Goal: Information Seeking & Learning: Learn about a topic

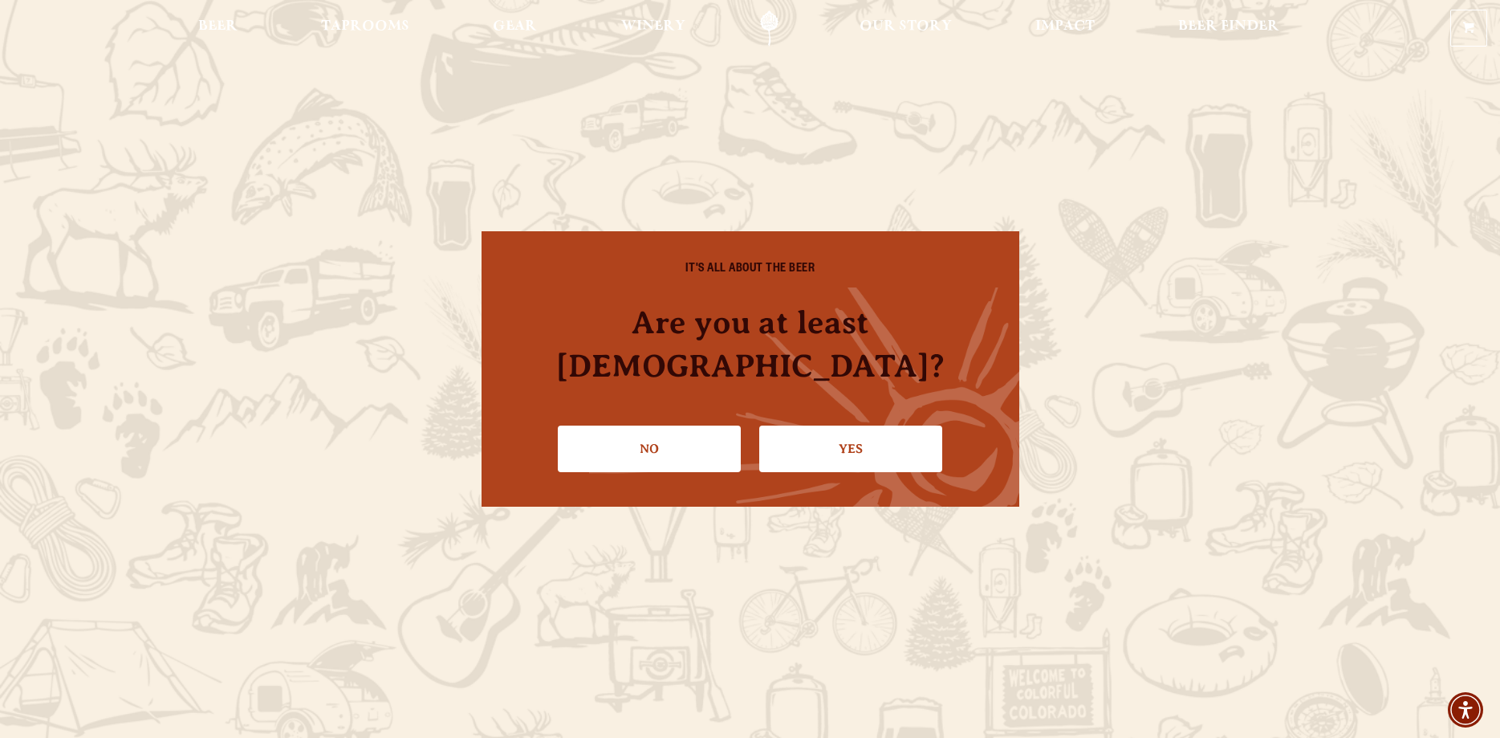
click at [866, 426] on link "Yes" at bounding box center [850, 448] width 183 height 47
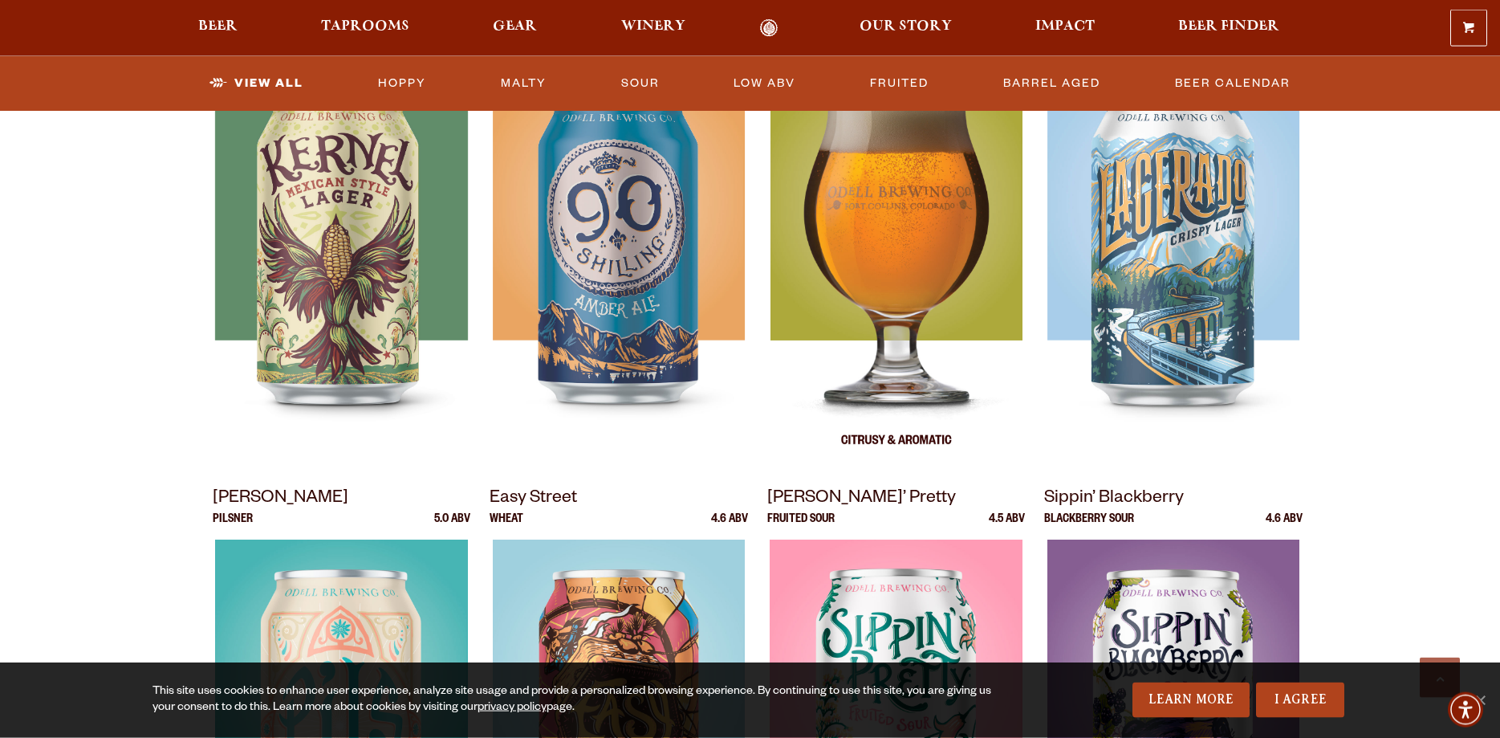
scroll to position [655, 0]
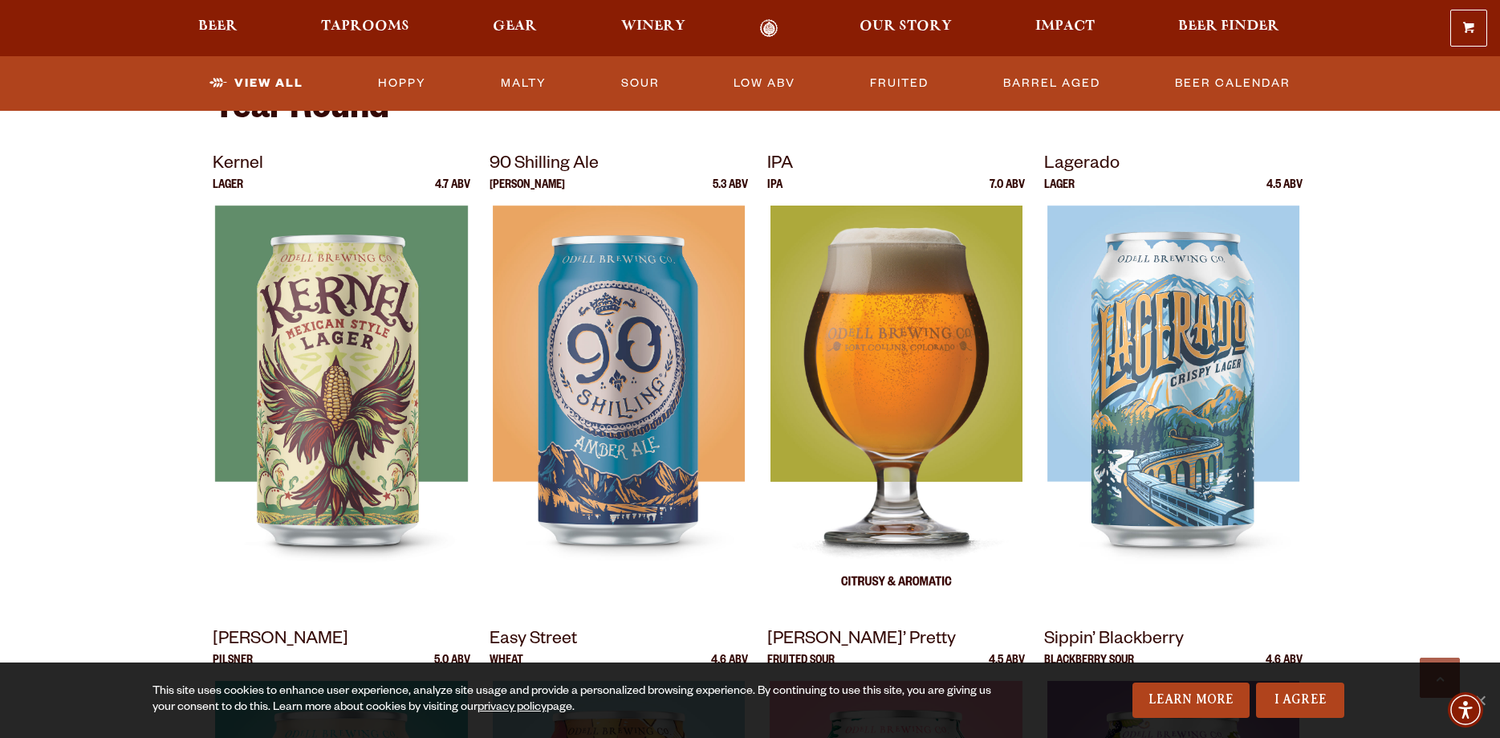
click at [883, 328] on img at bounding box center [896, 405] width 252 height 401
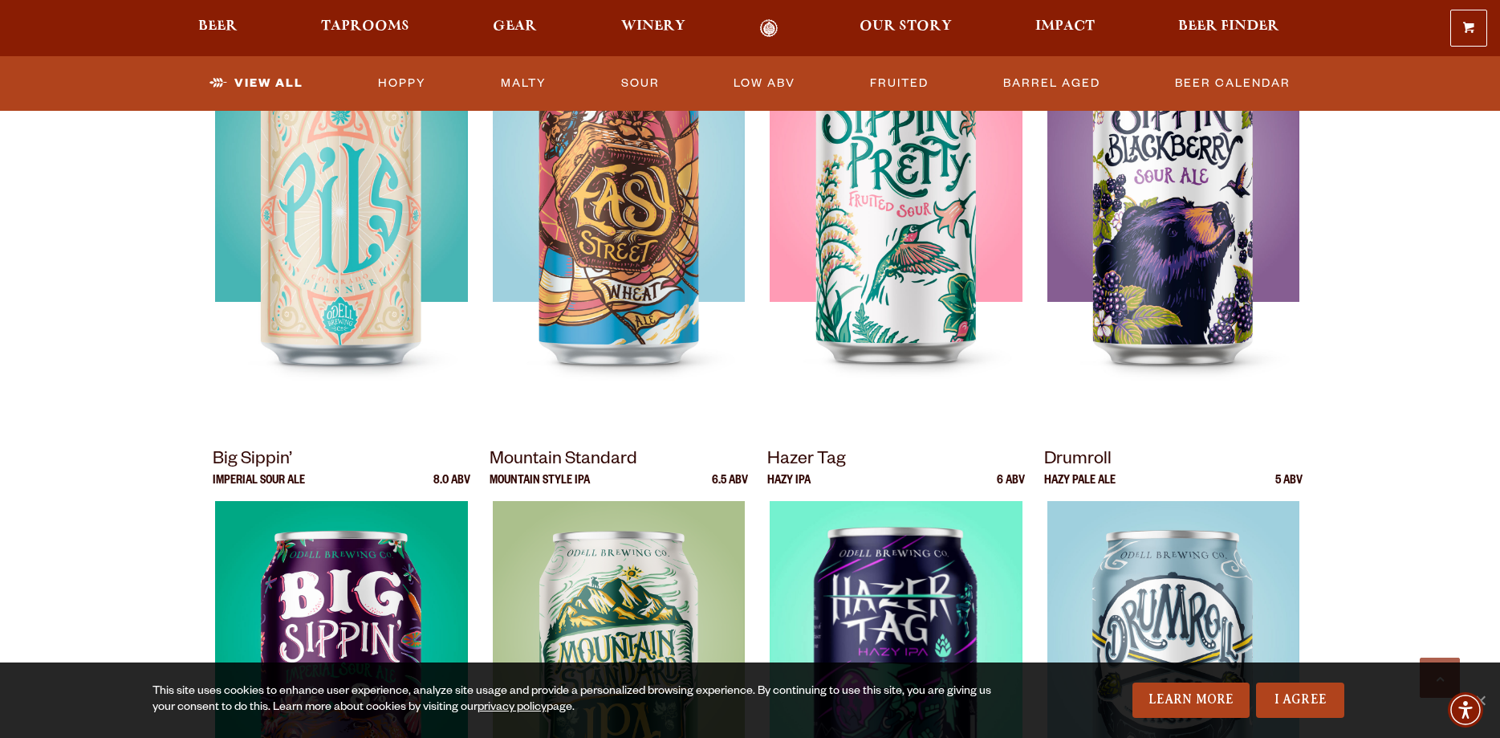
scroll to position [1556, 0]
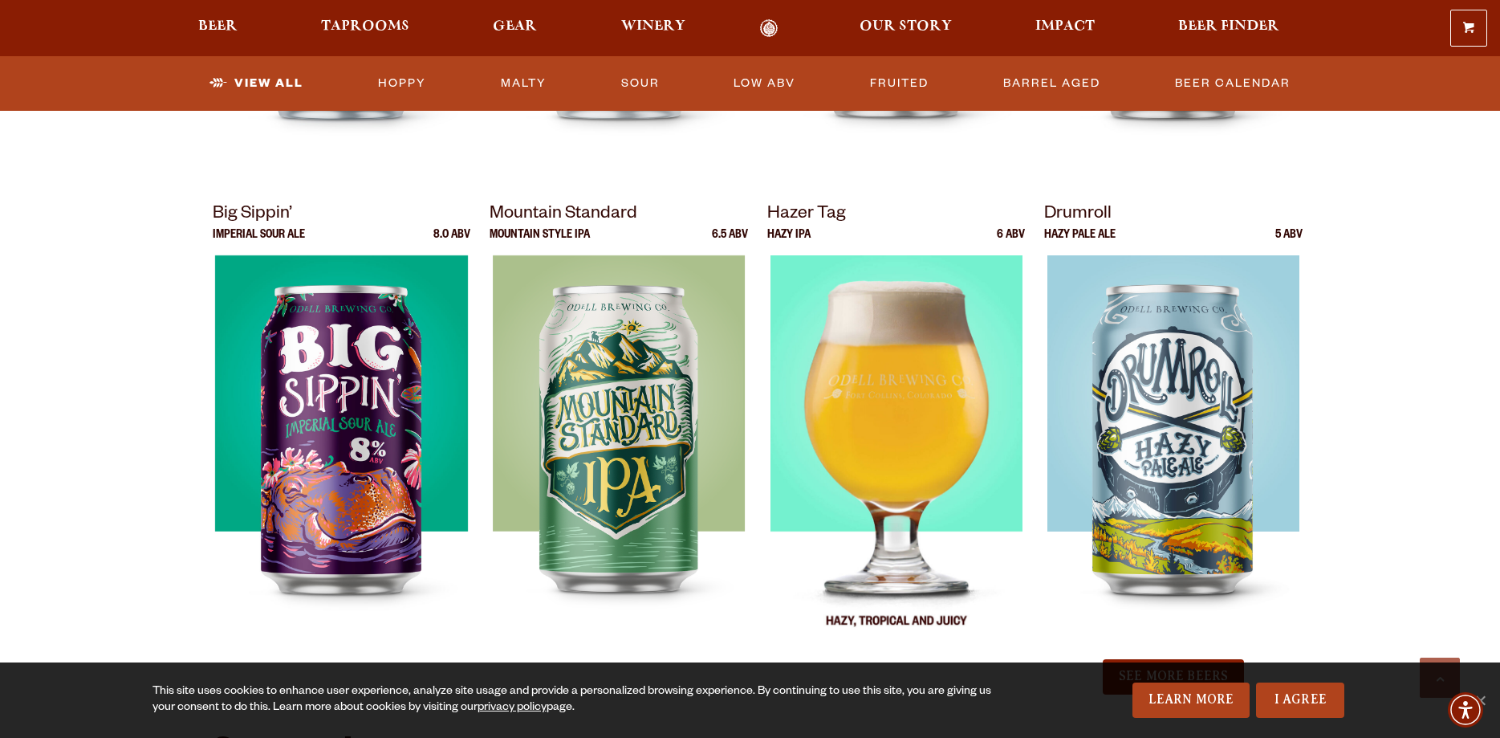
click at [851, 475] on img at bounding box center [896, 455] width 253 height 401
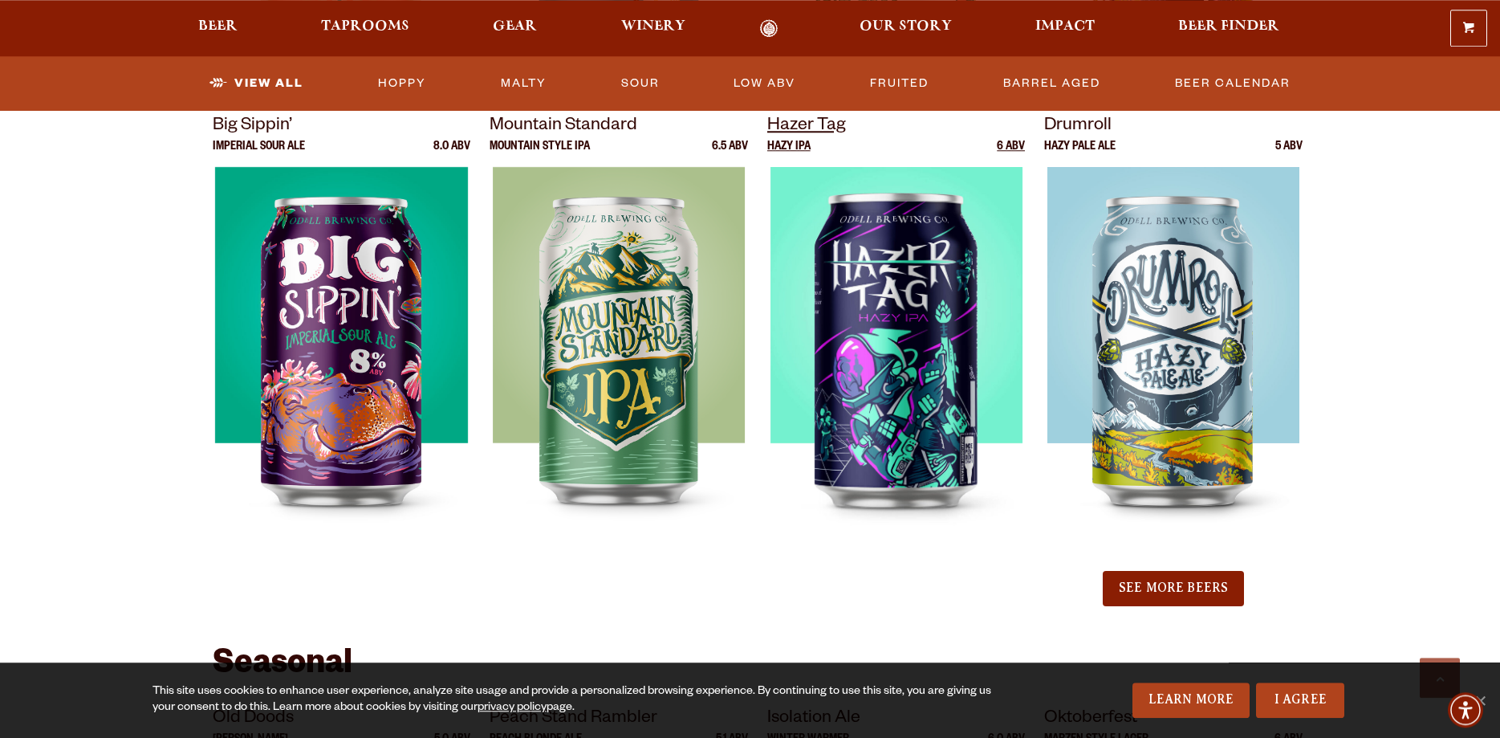
scroll to position [1637, 0]
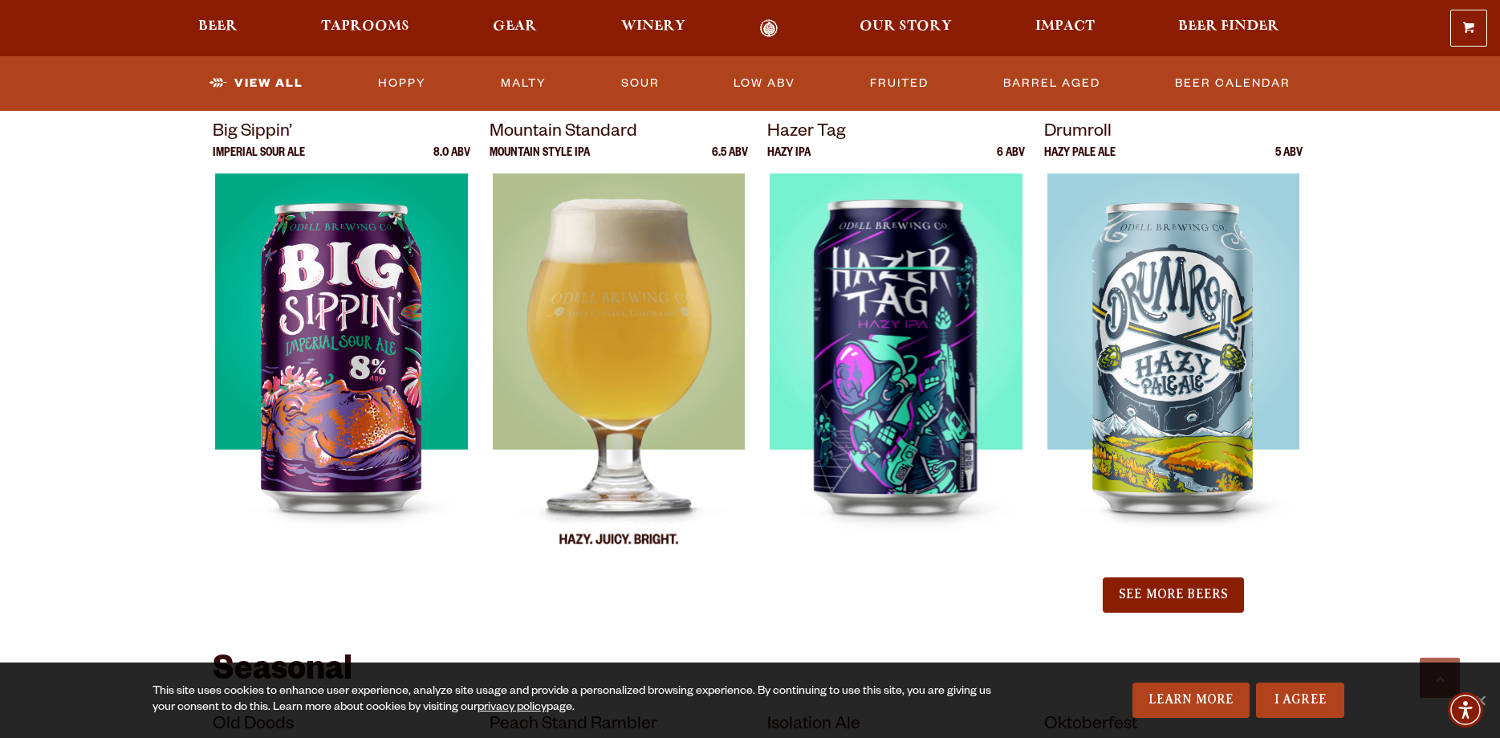
click at [599, 378] on img at bounding box center [619, 373] width 253 height 401
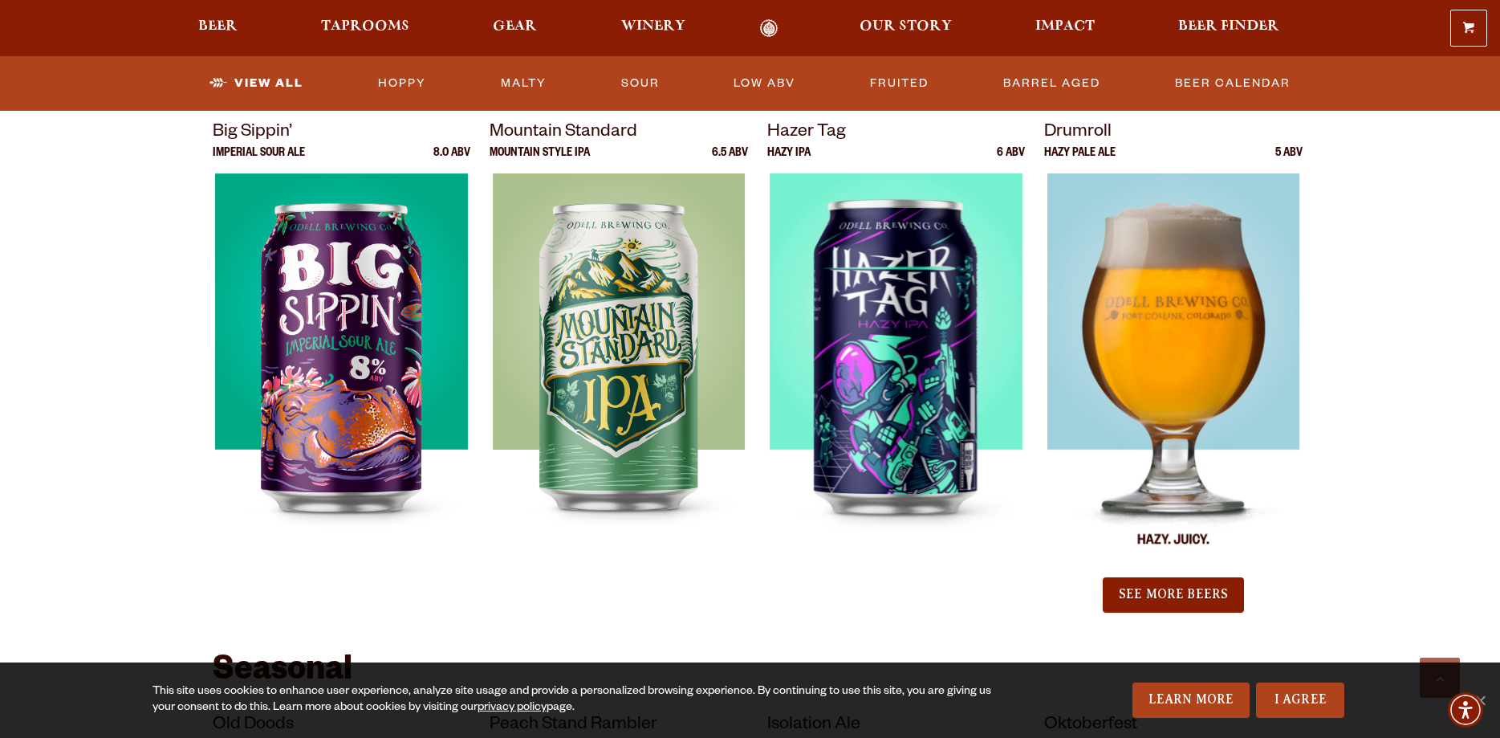
click at [1194, 358] on img at bounding box center [1173, 373] width 253 height 401
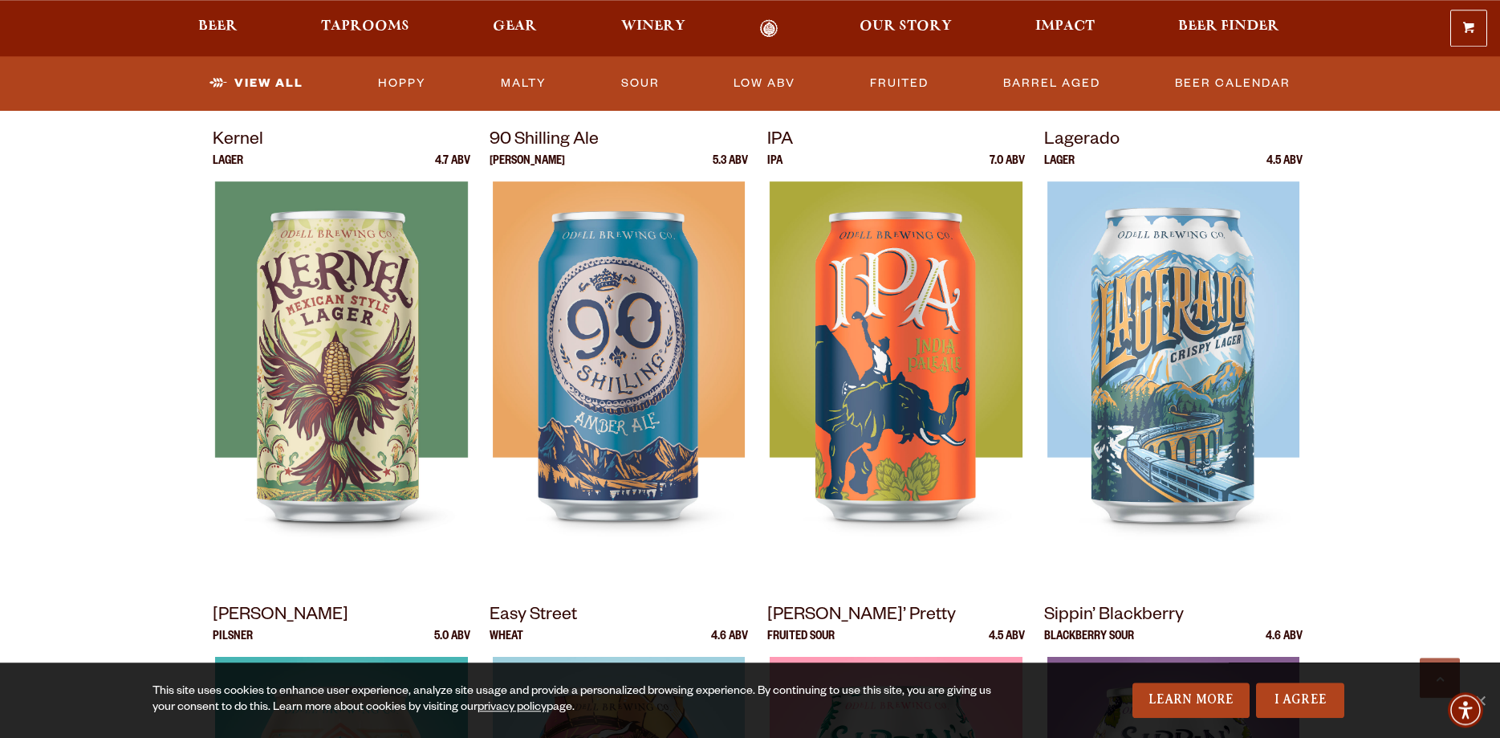
scroll to position [573, 0]
